Goal: Information Seeking & Learning: Compare options

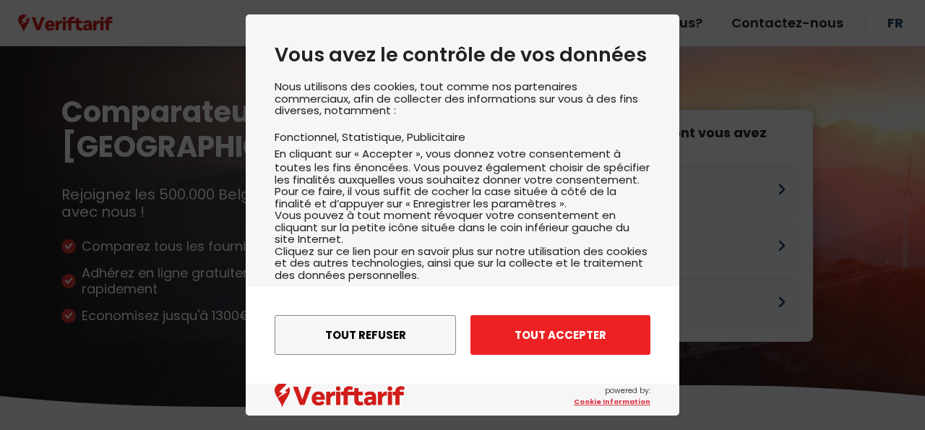
click at [519, 343] on button "Tout accepter" at bounding box center [560, 335] width 180 height 40
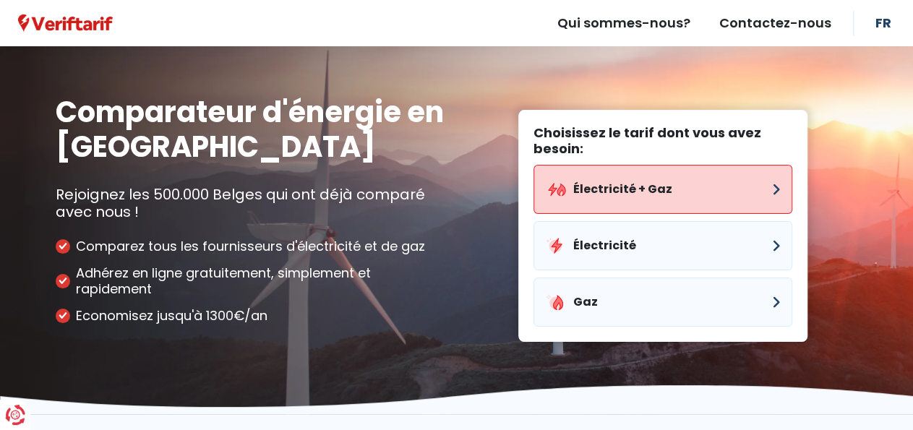
click at [616, 188] on button "Électricité + Gaz" at bounding box center [662, 189] width 259 height 49
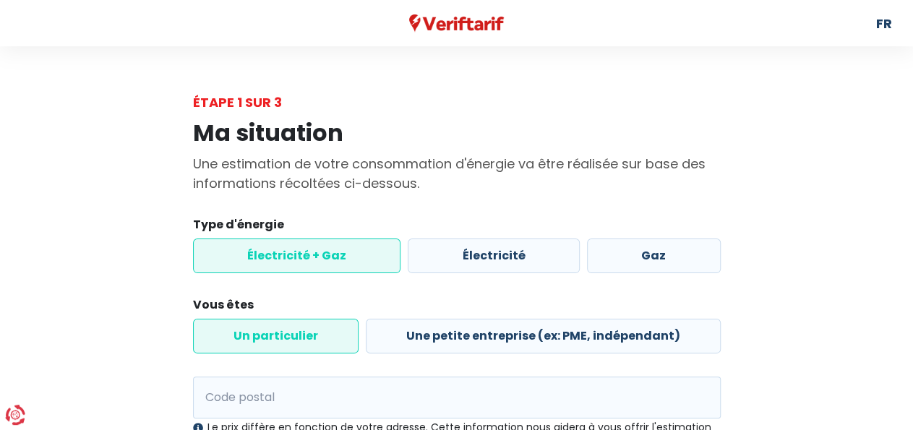
click at [301, 338] on label "Un particulier" at bounding box center [275, 336] width 165 height 35
click at [301, 338] on input "Un particulier" at bounding box center [275, 336] width 165 height 35
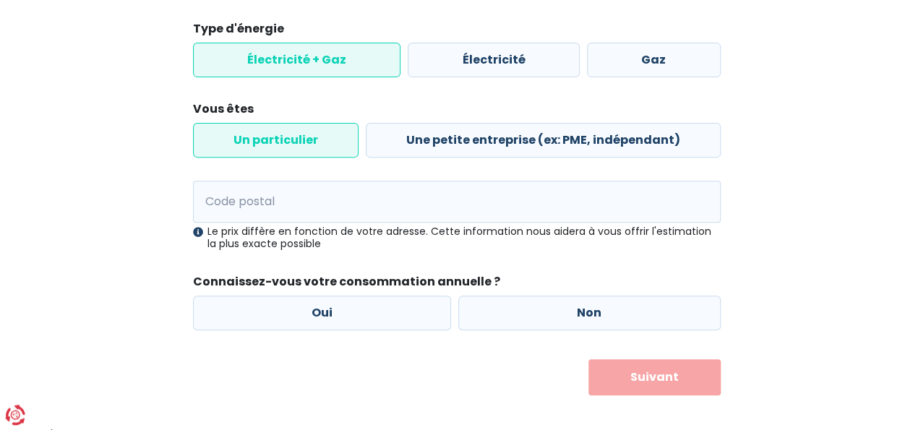
scroll to position [207, 0]
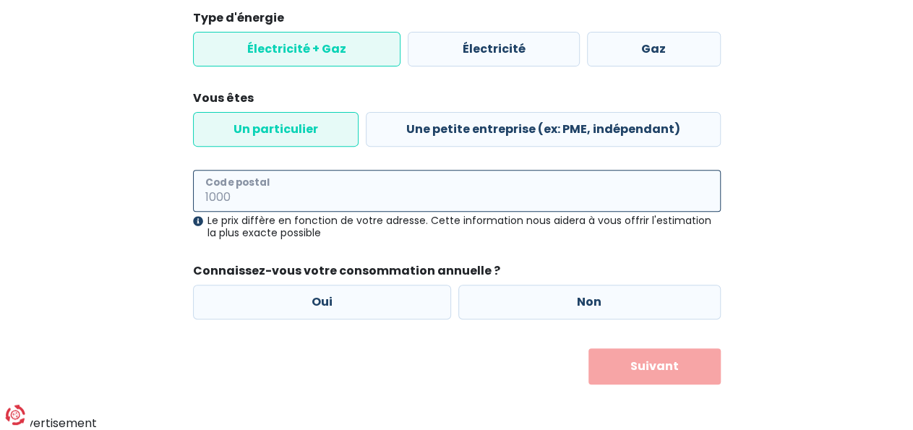
click at [288, 184] on input "Code postal" at bounding box center [457, 191] width 528 height 42
type input "1600"
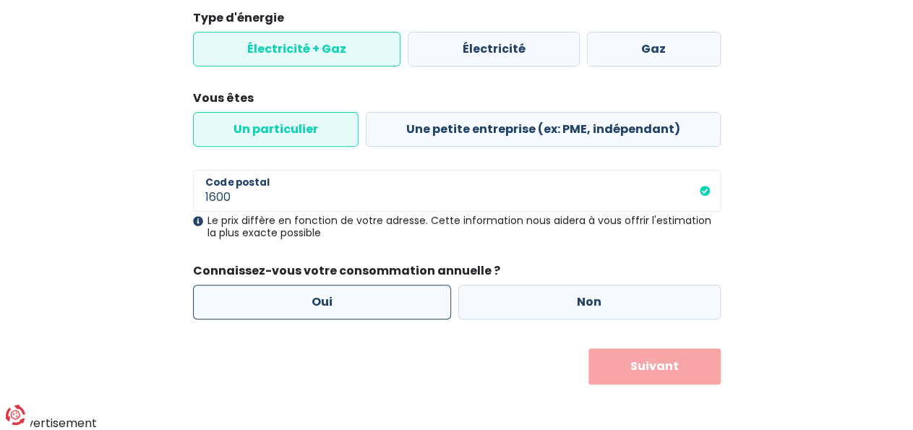
click at [325, 303] on label "Oui" at bounding box center [322, 302] width 259 height 35
click at [325, 303] on input "Oui" at bounding box center [322, 302] width 259 height 35
radio input "true"
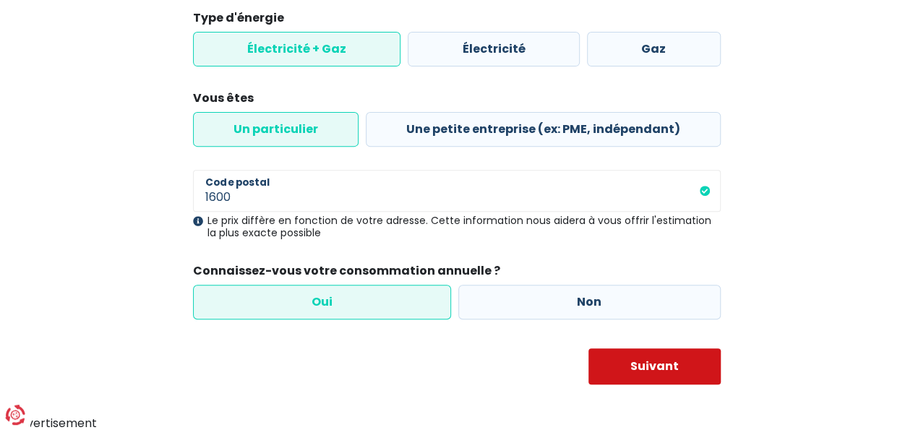
click at [679, 369] on button "Suivant" at bounding box center [654, 366] width 132 height 36
select select
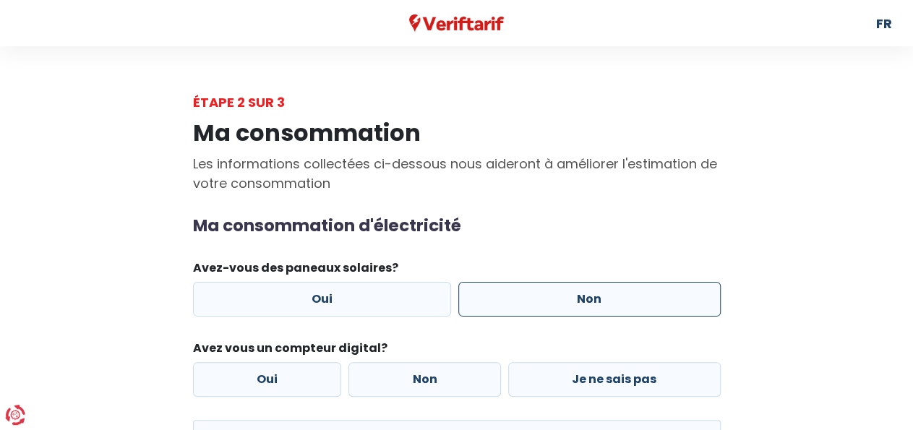
click at [591, 298] on label "Non" at bounding box center [589, 299] width 262 height 35
click at [591, 298] on input "Non" at bounding box center [589, 299] width 262 height 35
radio input "true"
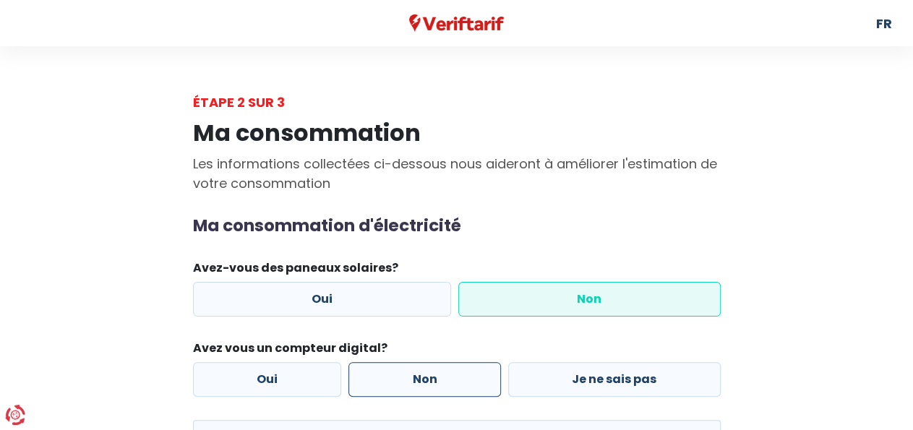
click at [436, 381] on label "Non" at bounding box center [424, 379] width 152 height 35
click at [436, 381] on input "Non" at bounding box center [424, 379] width 152 height 35
radio input "true"
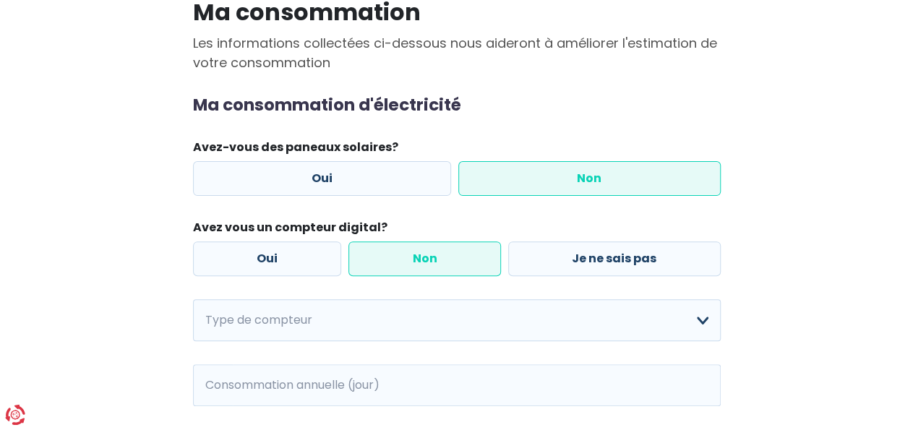
scroll to position [228, 0]
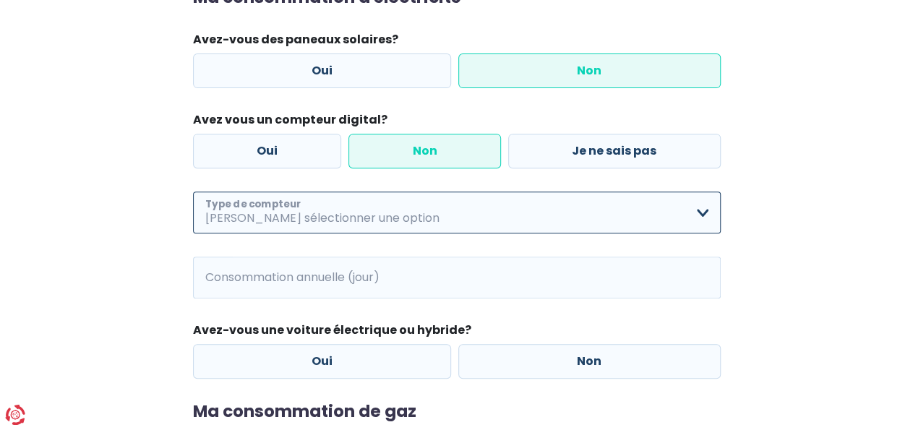
click at [193, 192] on select "Mono-horaire Bi-horaire Mono-horaire + exclusif nuit Bi-horaire + exclusif nuit…" at bounding box center [457, 213] width 528 height 42
select select "day_single_rate"
click option "Mono-horaire" at bounding box center [0, 0] width 0 height 0
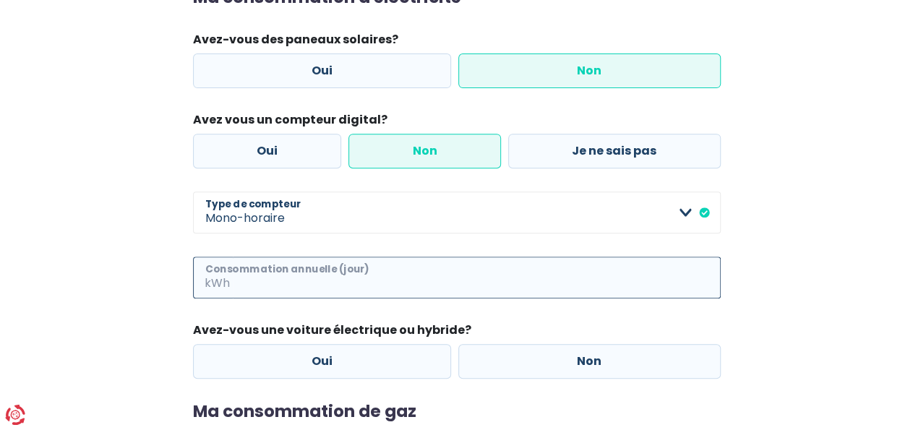
click at [235, 279] on input "Consommation annuelle (jour)" at bounding box center [477, 278] width 488 height 42
type input "2285"
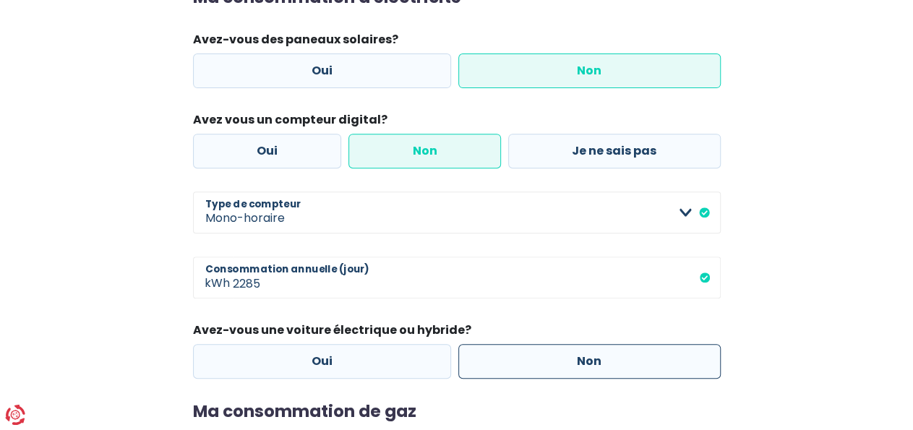
click at [550, 358] on label "Non" at bounding box center [589, 361] width 262 height 35
click at [550, 358] on input "Non" at bounding box center [589, 361] width 262 height 35
radio input "true"
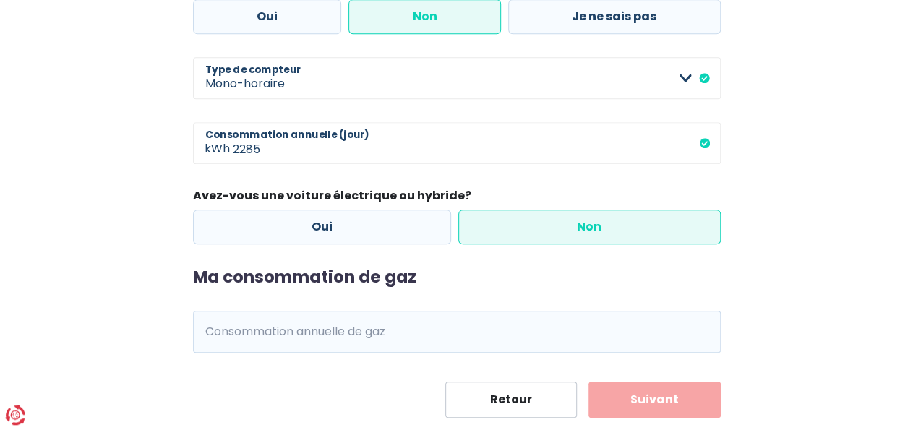
scroll to position [396, 0]
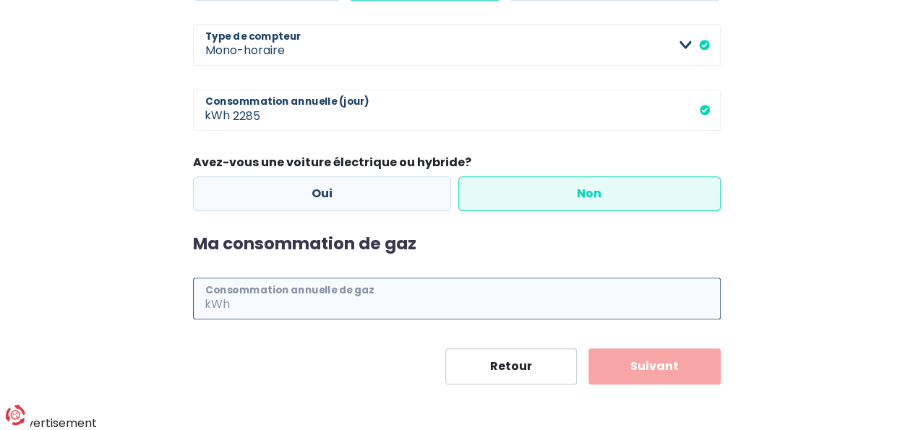
click at [311, 308] on input "Consommation annuelle de gaz" at bounding box center [477, 299] width 488 height 42
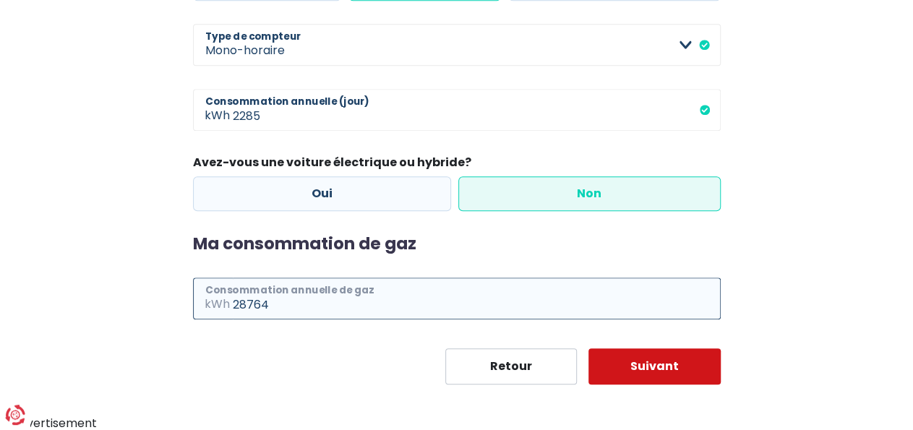
type input "28764"
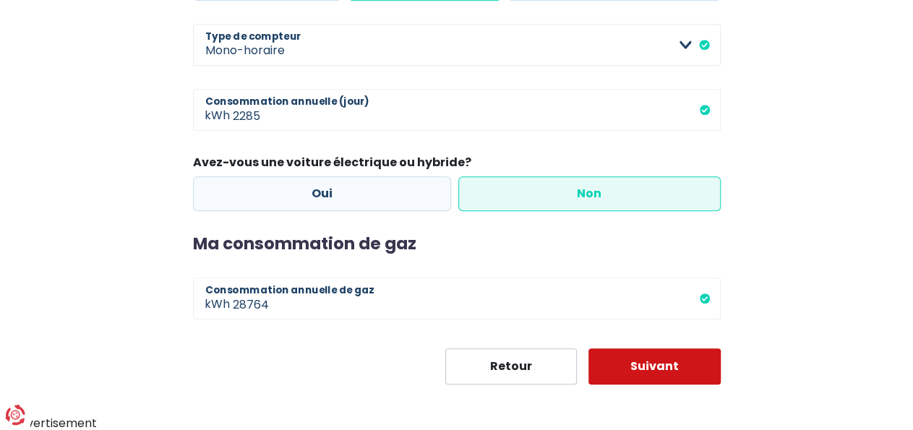
click at [655, 370] on button "Suivant" at bounding box center [654, 366] width 132 height 36
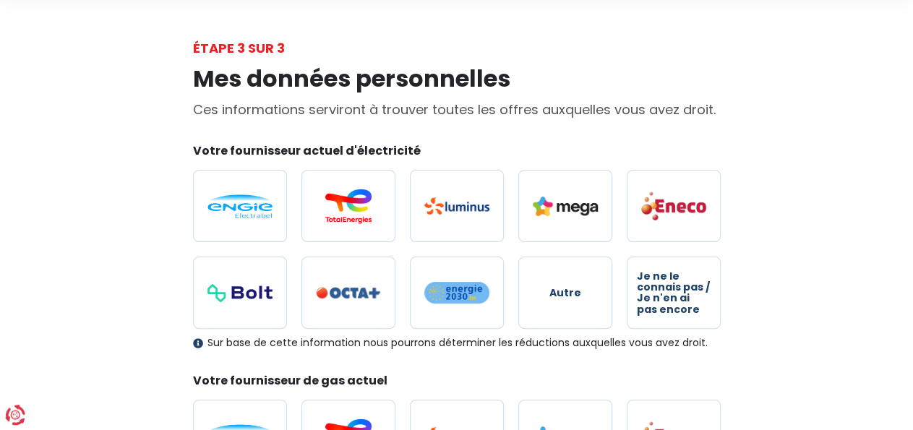
scroll to position [58, 0]
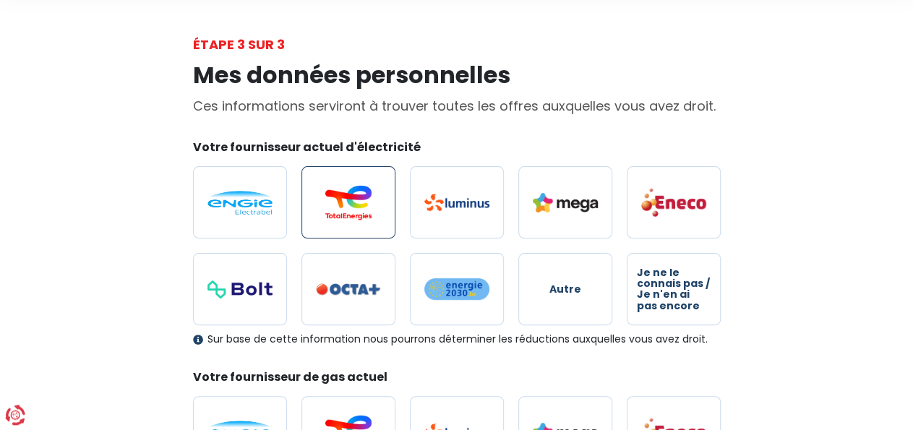
click at [346, 198] on img at bounding box center [348, 202] width 65 height 35
click at [346, 198] on input "radio" at bounding box center [348, 202] width 94 height 72
radio input "true"
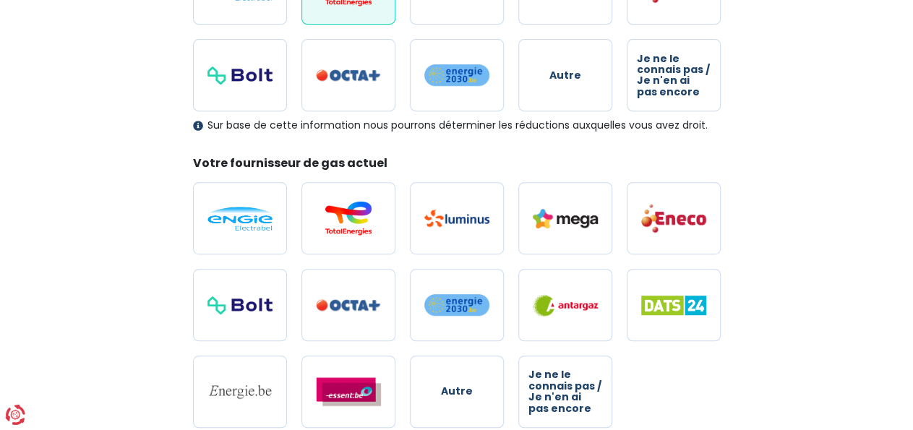
scroll to position [274, 0]
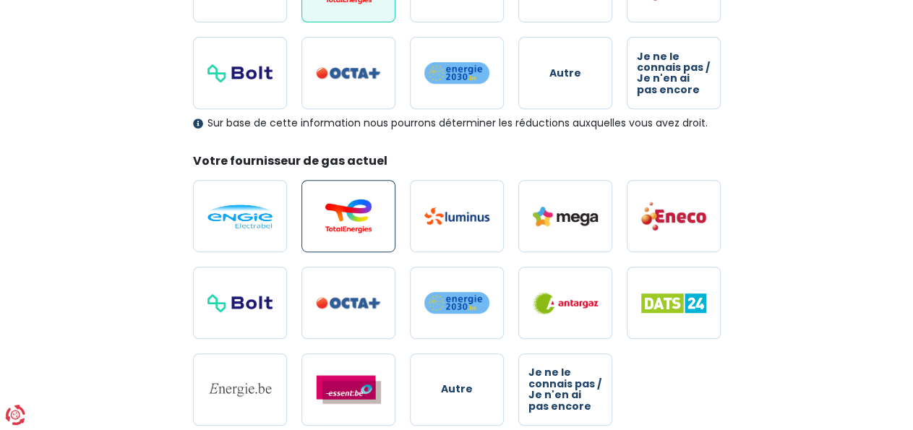
click at [328, 231] on img at bounding box center [348, 216] width 65 height 35
click at [328, 231] on input "radio" at bounding box center [348, 216] width 94 height 72
radio input "true"
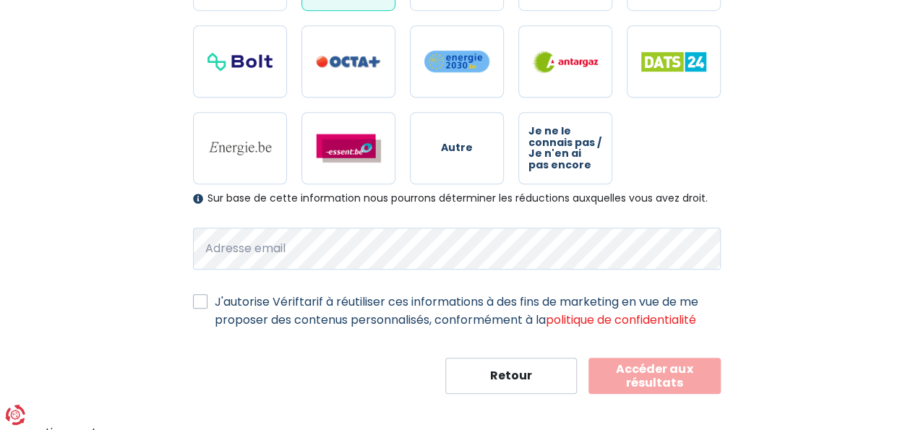
scroll to position [523, 0]
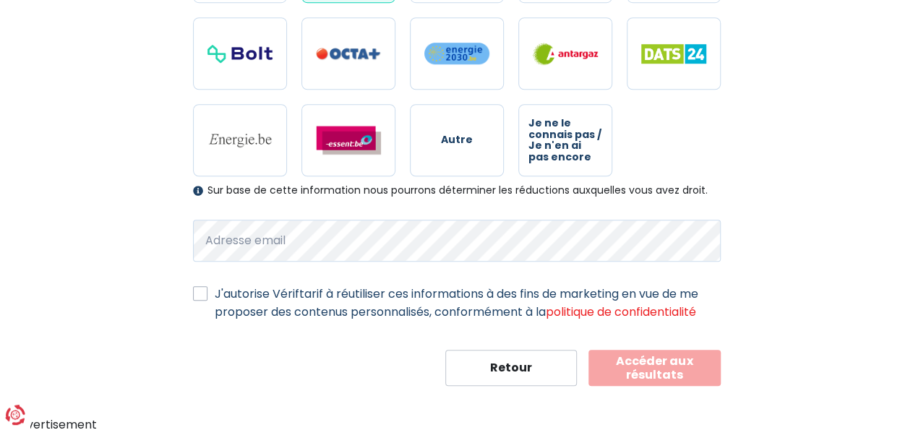
click at [645, 375] on button "Accéder aux résultats" at bounding box center [654, 368] width 132 height 36
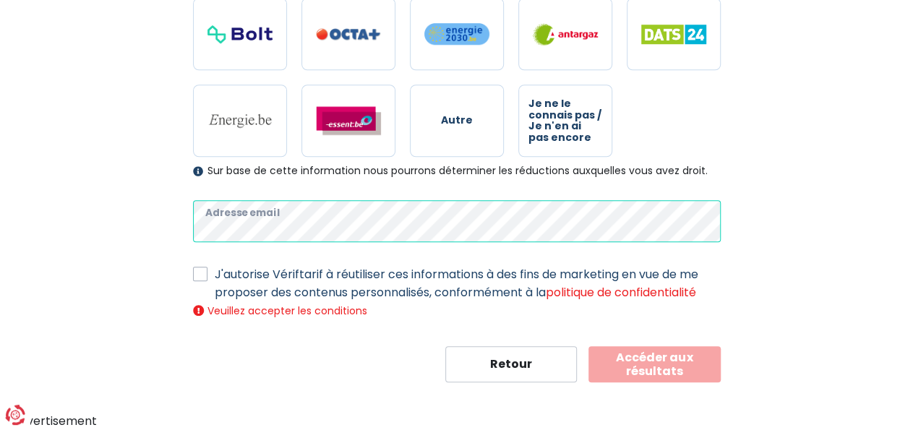
scroll to position [539, 0]
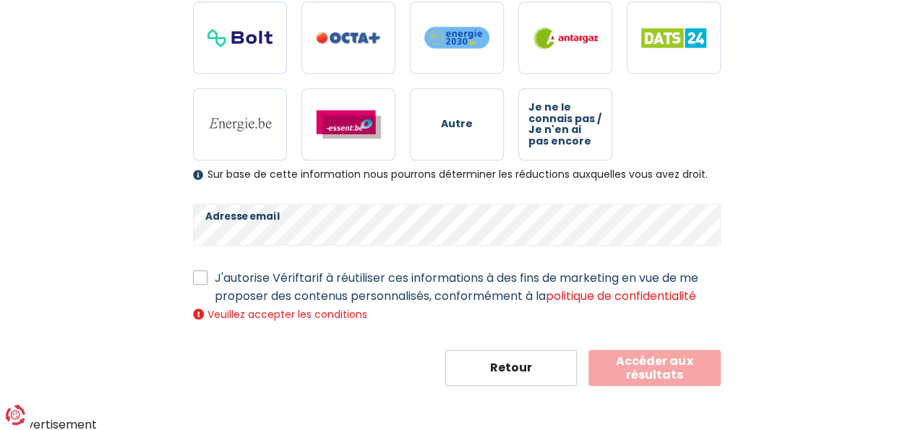
click at [215, 280] on label "J'autorise Vériftarif à réutiliser ces informations à des fins de marketing en …" at bounding box center [468, 287] width 506 height 36
click at [200, 280] on input "J'autorise Vériftarif à réutiliser ces informations à des fins de marketing en …" at bounding box center [200, 276] width 14 height 14
checkbox input "true"
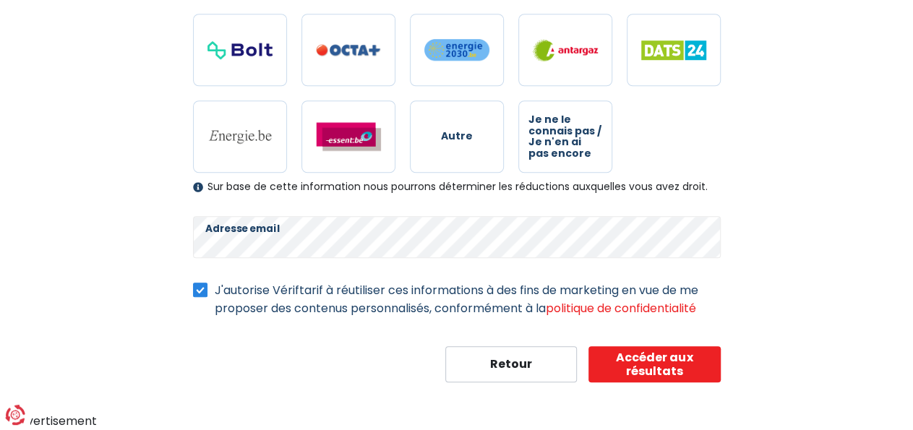
scroll to position [523, 0]
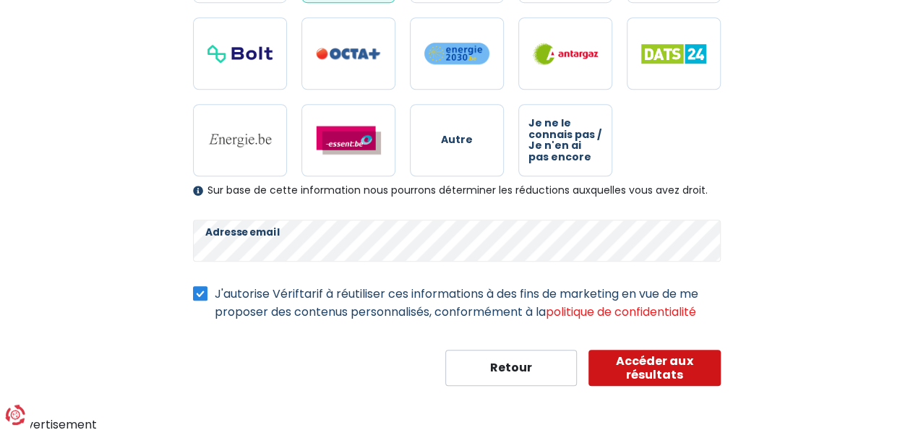
click at [675, 371] on button "Accéder aux résultats" at bounding box center [654, 368] width 132 height 36
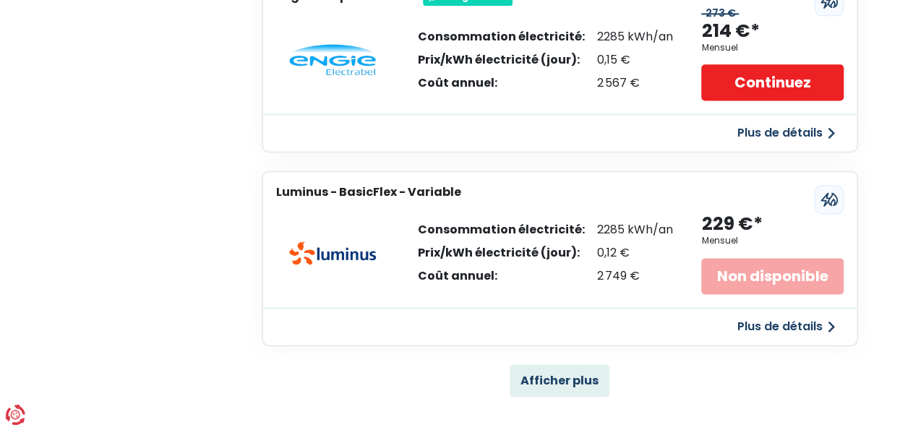
scroll to position [981, 0]
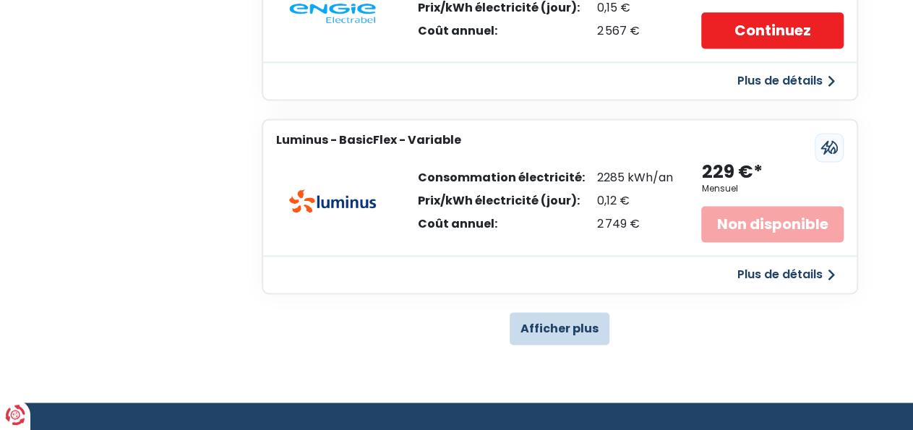
click at [549, 333] on button "Afficher plus" at bounding box center [560, 328] width 100 height 33
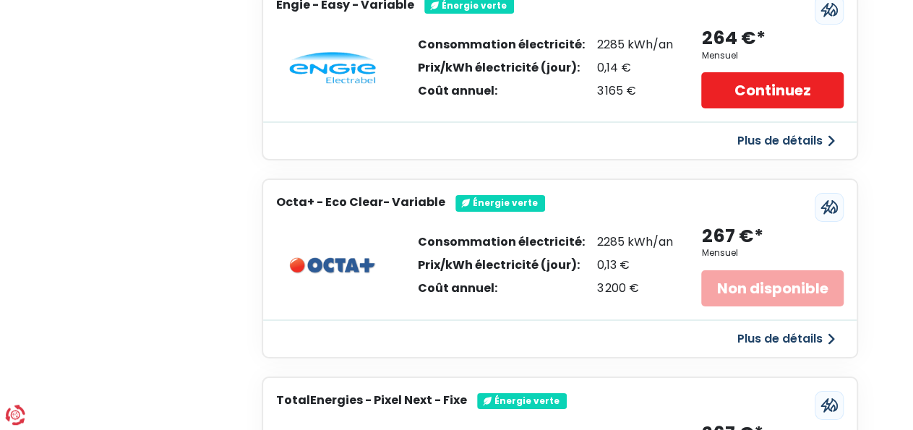
scroll to position [982, 0]
